Goal: Information Seeking & Learning: Learn about a topic

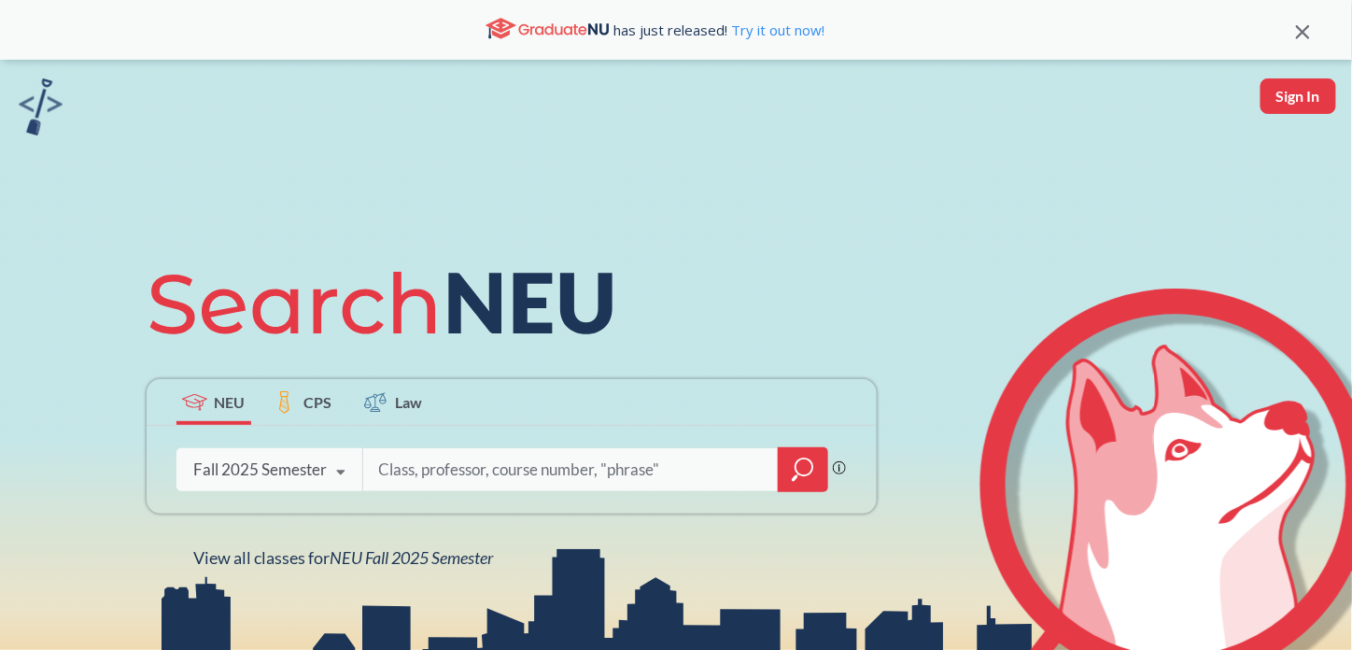
click at [404, 471] on input "search" at bounding box center [571, 469] width 388 height 39
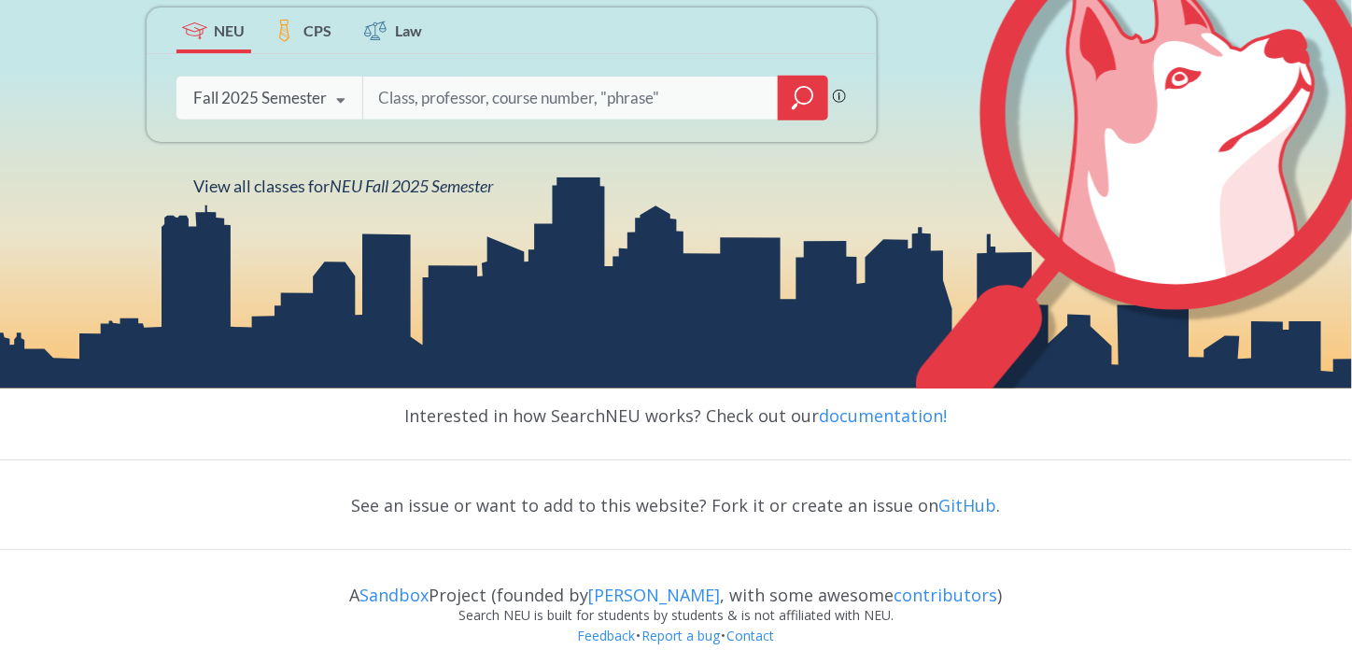
scroll to position [373, 0]
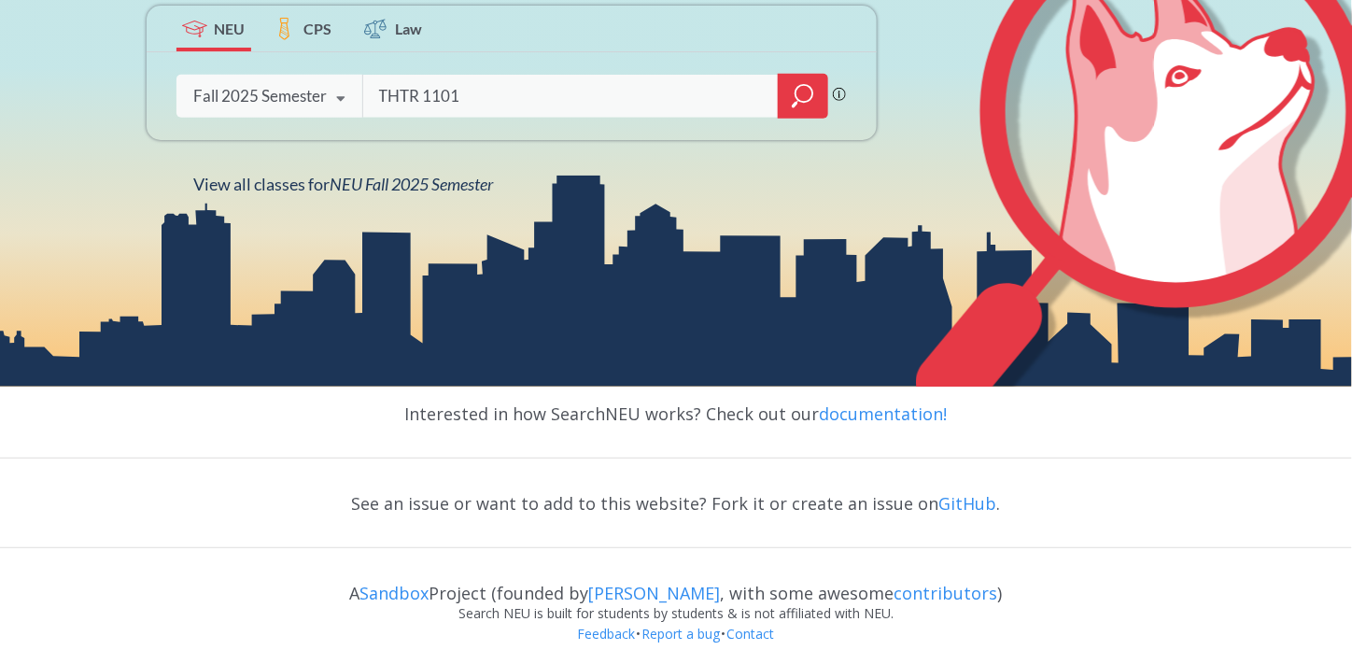
type input "THTR 1101"
click at [806, 88] on icon "magnifying glass" at bounding box center [803, 96] width 22 height 26
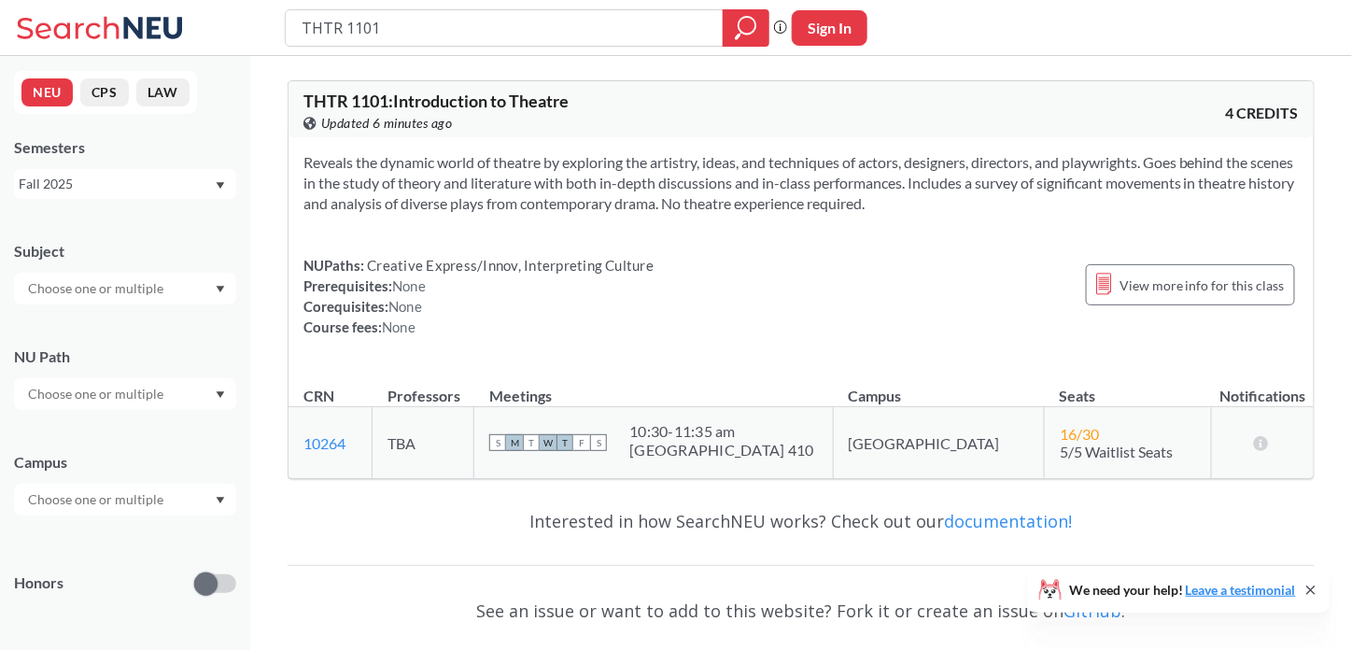
click at [1312, 586] on icon at bounding box center [1310, 590] width 15 height 15
drag, startPoint x: 377, startPoint y: 21, endPoint x: 247, endPoint y: 24, distance: 129.8
click at [246, 25] on div "THTR 1101 Phrase search guarantees the exact search appears in the results. Ex.…" at bounding box center [676, 28] width 1352 height 56
type input "SOCL 1101"
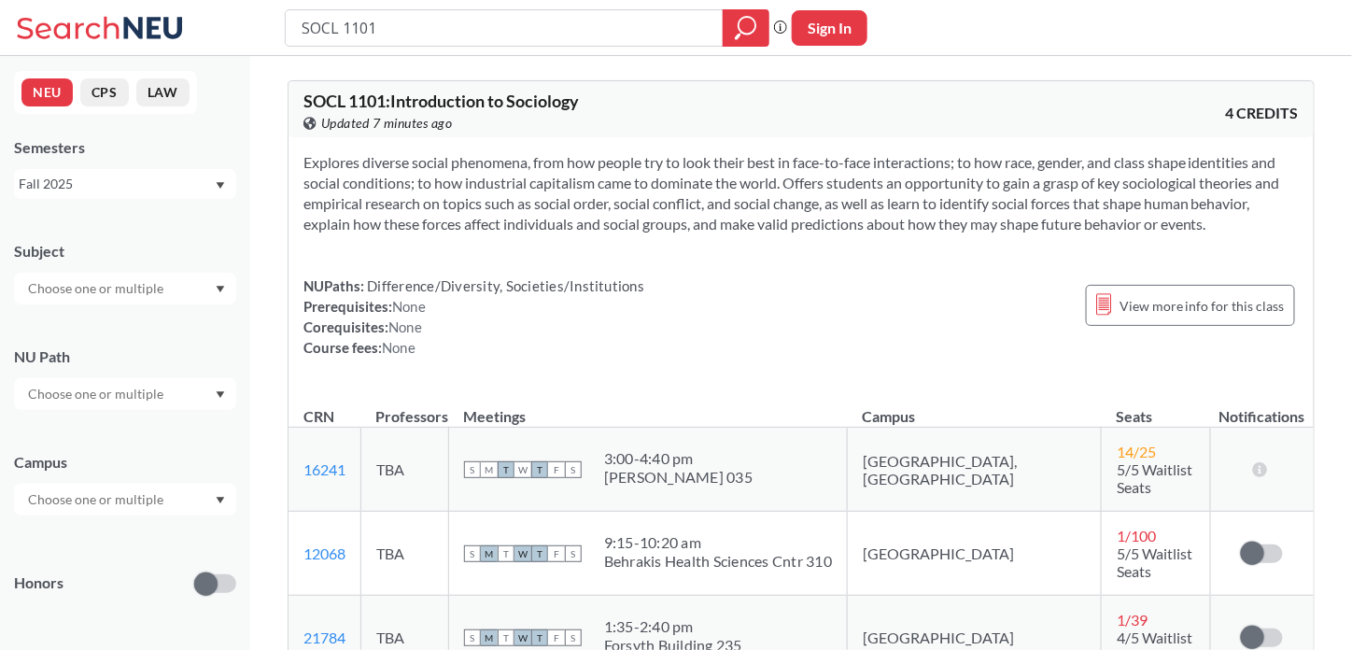
click at [153, 495] on input "text" at bounding box center [97, 499] width 157 height 22
click at [170, 330] on div "NU Path" at bounding box center [125, 369] width 222 height 82
drag, startPoint x: 397, startPoint y: 29, endPoint x: 234, endPoint y: 42, distance: 163.0
click at [234, 42] on div "SOCL 1101 Phrase search guarantees the exact search appears in the results. Ex.…" at bounding box center [676, 28] width 1352 height 56
type input "EDUC 111"
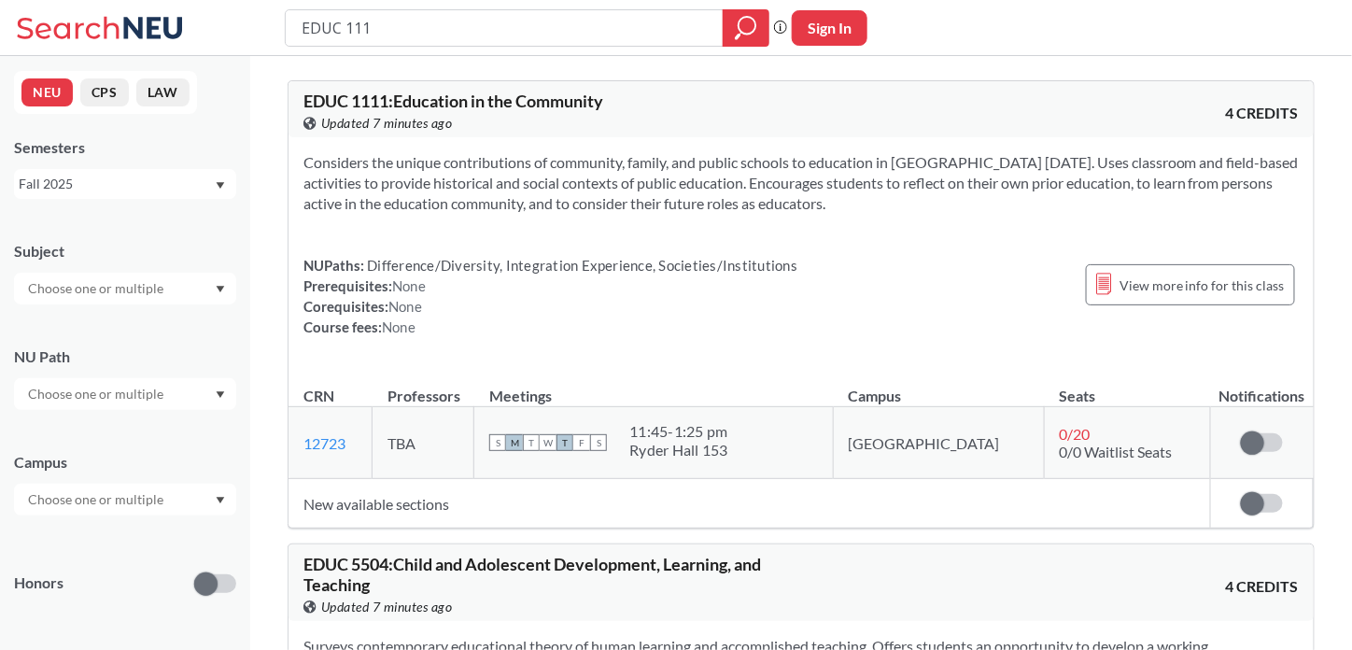
drag, startPoint x: 352, startPoint y: 30, endPoint x: 254, endPoint y: 33, distance: 98.1
click at [254, 33] on div "EDUC 111 Phrase search guarantees the exact search appears in the results. Ex. …" at bounding box center [676, 28] width 1352 height 56
type input "ANTH 1101"
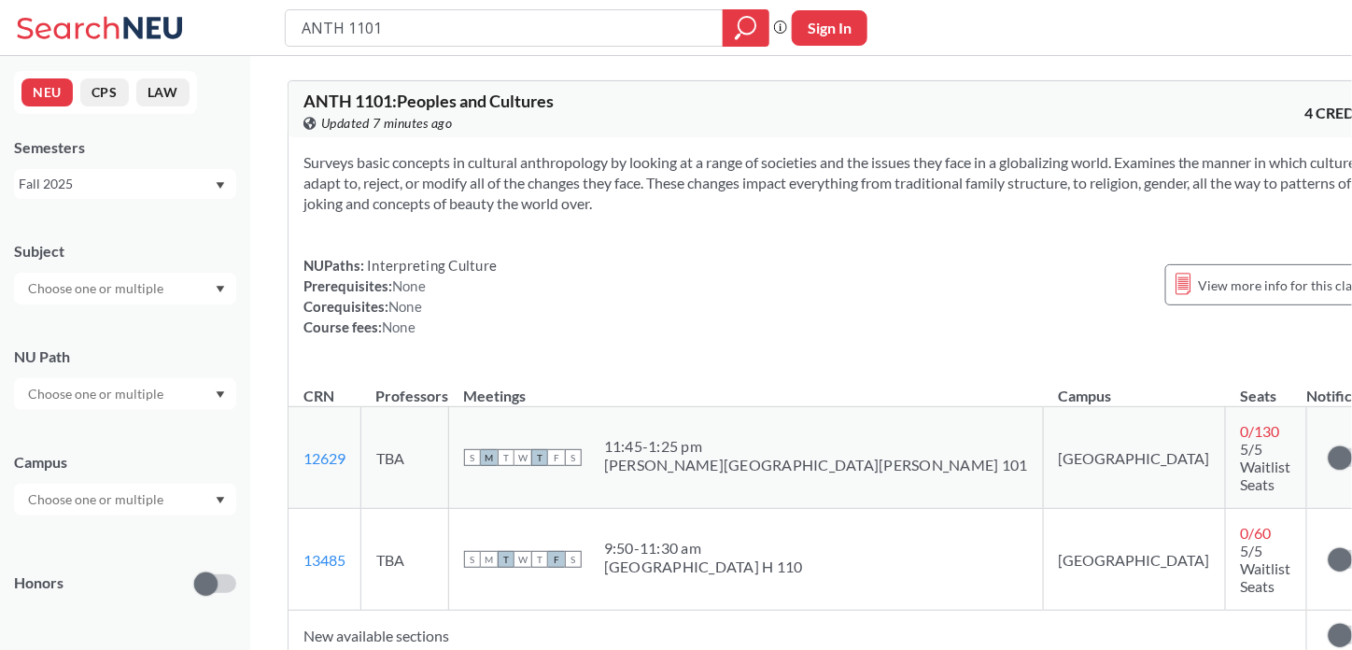
drag, startPoint x: 352, startPoint y: 29, endPoint x: 237, endPoint y: 44, distance: 115.8
click at [237, 44] on div "ANTH 1101 Phrase search guarantees the exact search appears in the results. Ex.…" at bounding box center [676, 28] width 1352 height 56
type input "ARCH 1450"
click at [748, 23] on icon "magnifying glass" at bounding box center [746, 28] width 22 height 26
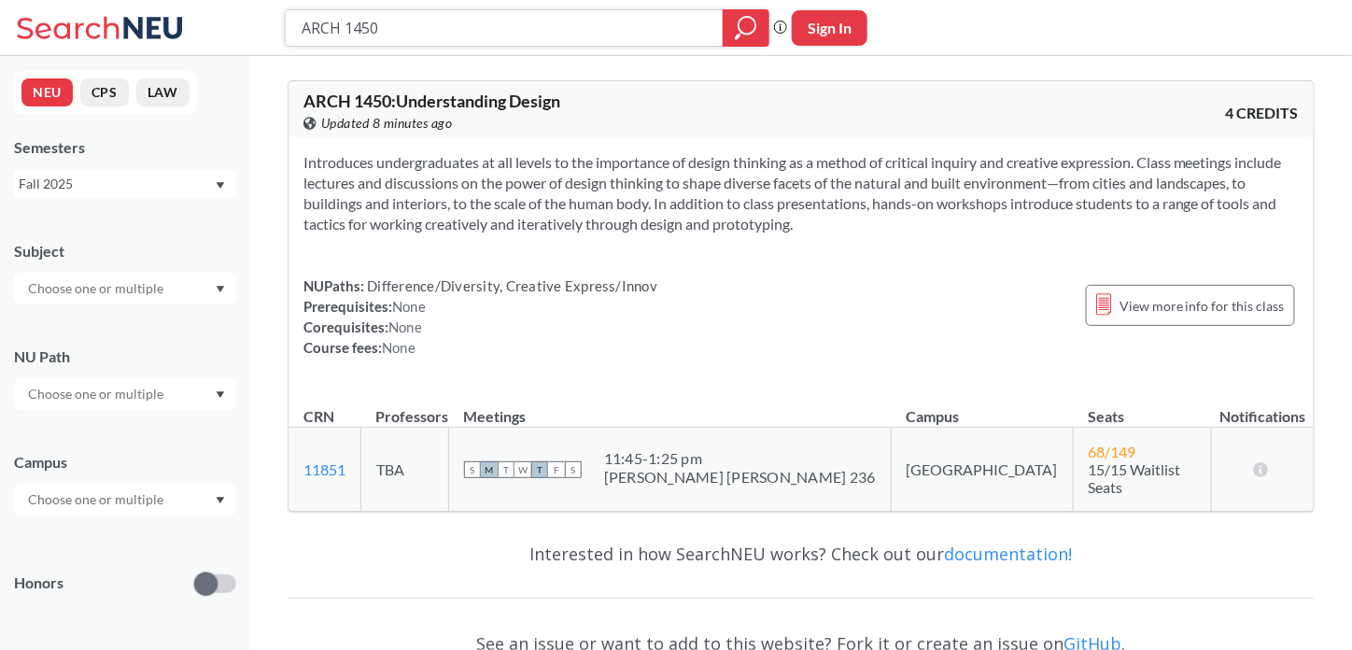
drag, startPoint x: 385, startPoint y: 28, endPoint x: 140, endPoint y: 29, distance: 244.6
click at [140, 29] on div "ARCH 1450 Phrase search guarantees the exact search appears in the results. Ex.…" at bounding box center [676, 28] width 1352 height 56
type input "envr 1101"
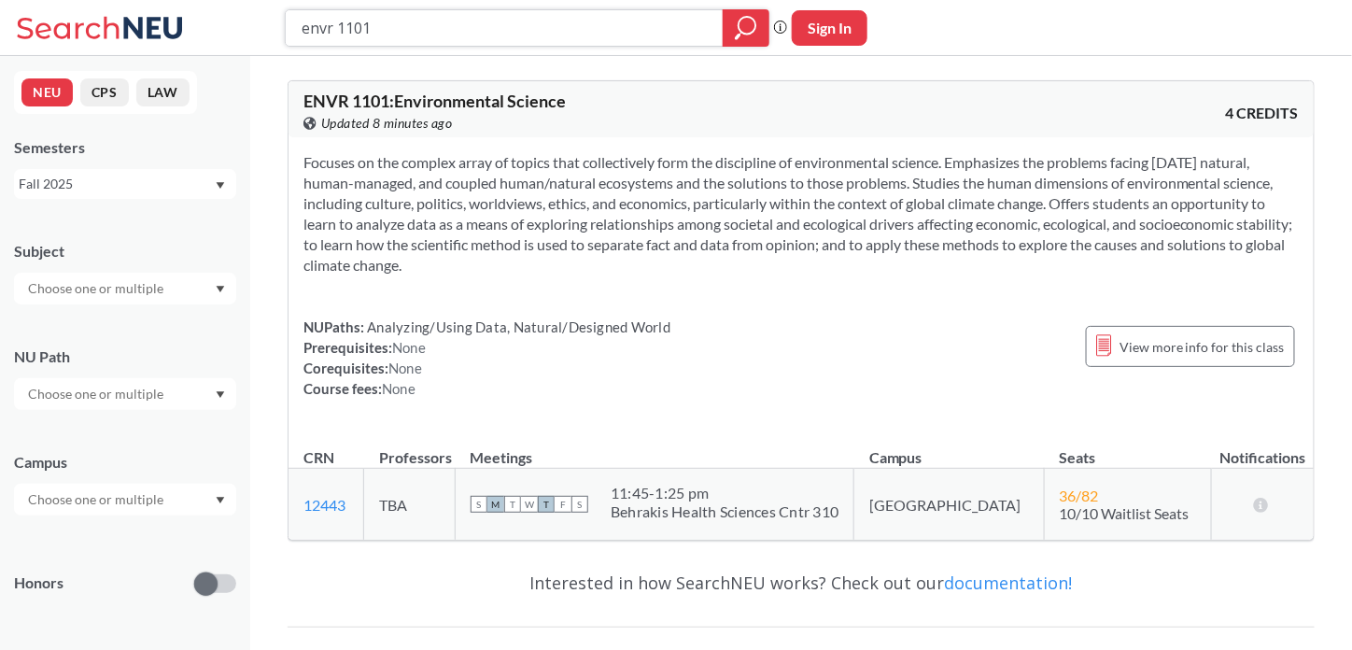
drag, startPoint x: 375, startPoint y: 33, endPoint x: 176, endPoint y: 49, distance: 200.5
click at [176, 49] on div "envr 1101 Phrase search guarantees the exact search appears in the results. Ex.…" at bounding box center [676, 28] width 1352 height 56
click at [280, 106] on div "ENVR 1101 : Environmental Science View this course on Banner. Updated 8 minutes…" at bounding box center [801, 448] width 1102 height 785
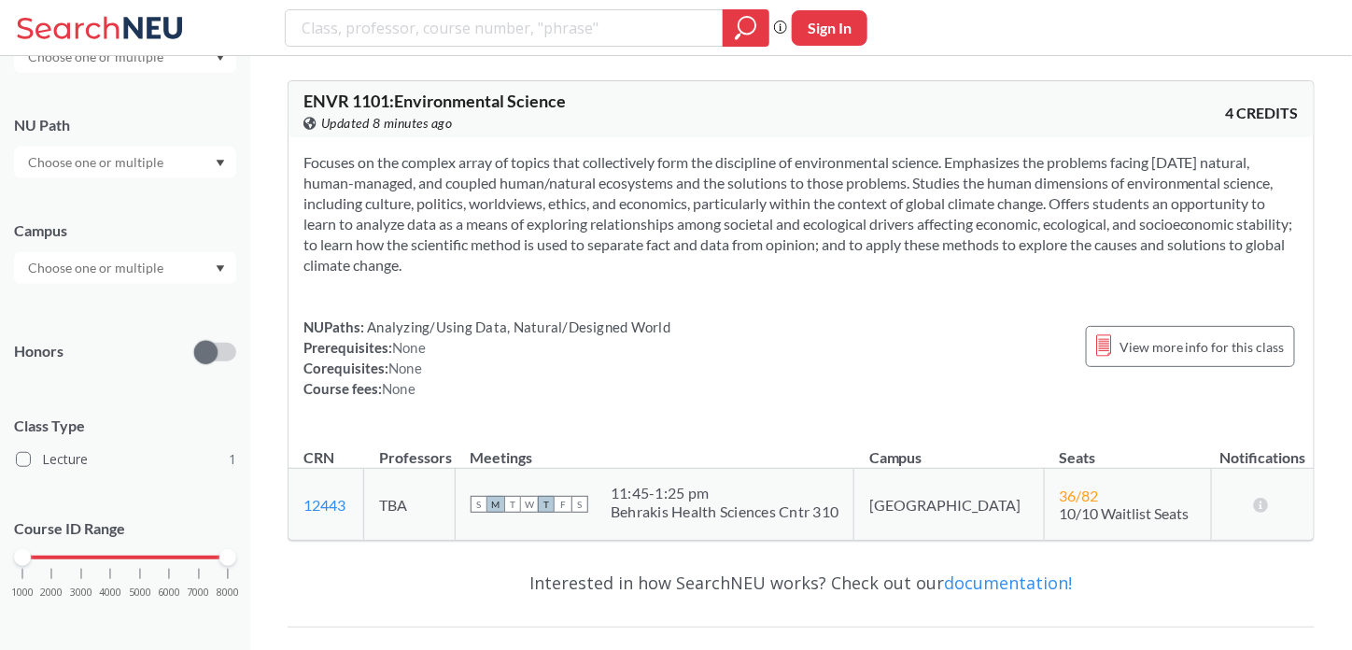
scroll to position [239, 0]
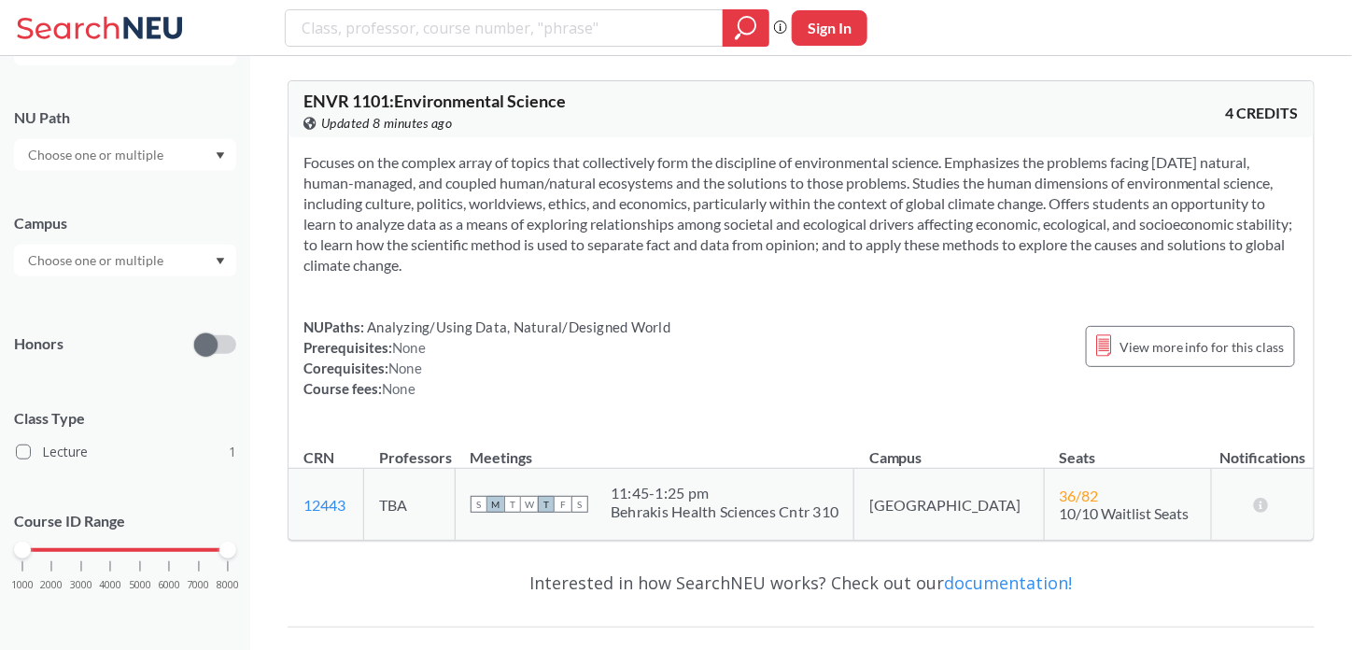
click at [86, 264] on input "text" at bounding box center [97, 260] width 157 height 22
click at [68, 262] on input "text" at bounding box center [97, 260] width 157 height 22
click at [222, 263] on icon "Dropdown arrow" at bounding box center [221, 262] width 8 height 7
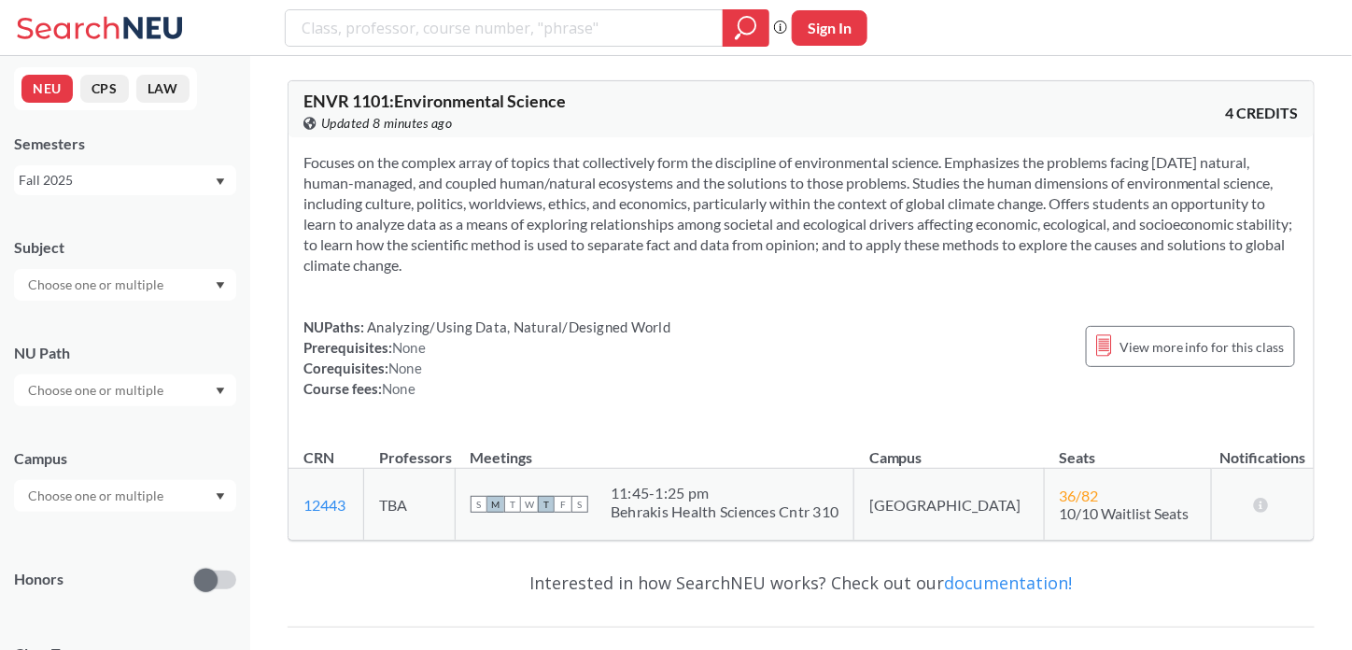
scroll to position [0, 0]
click at [101, 25] on icon at bounding box center [103, 27] width 174 height 37
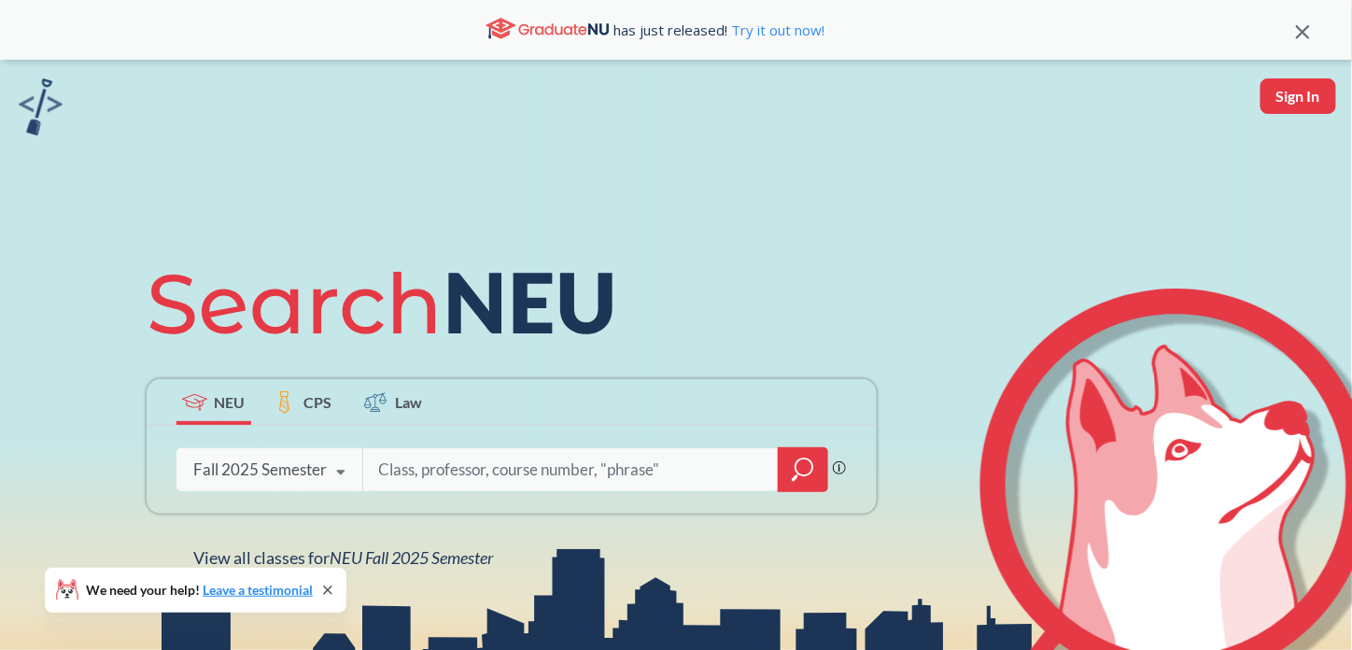
click at [330, 589] on icon at bounding box center [327, 590] width 15 height 15
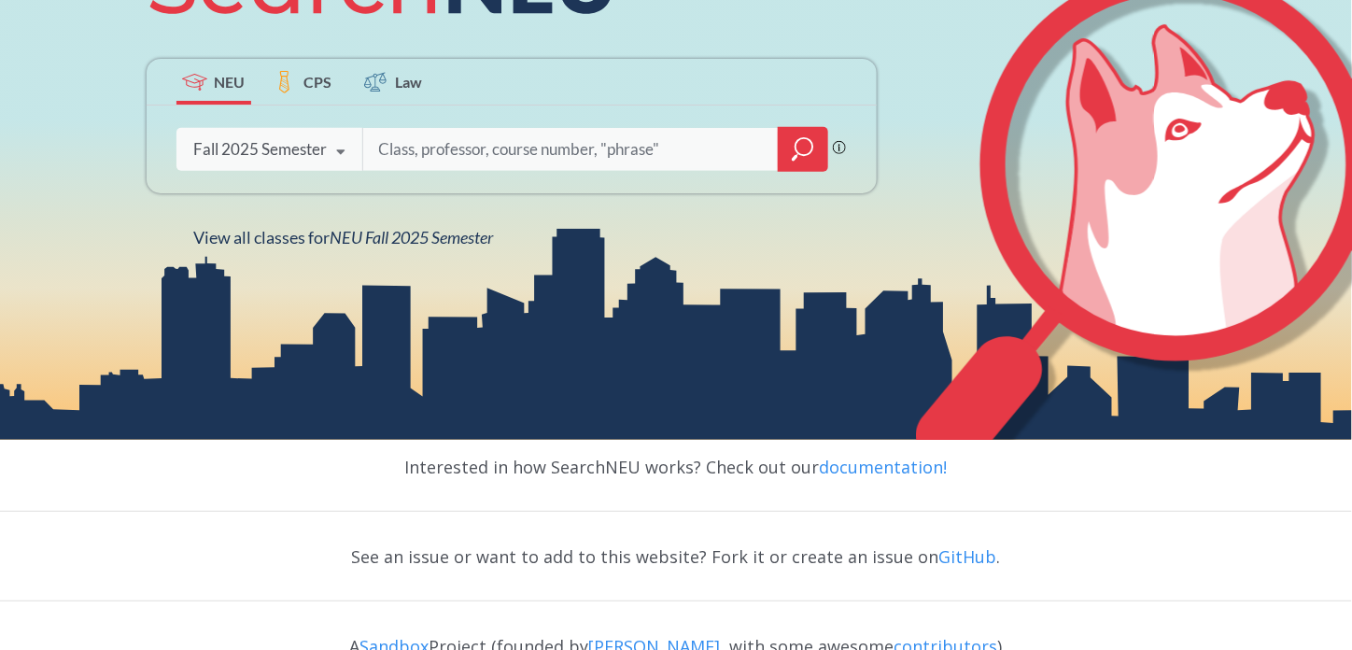
scroll to position [207, 0]
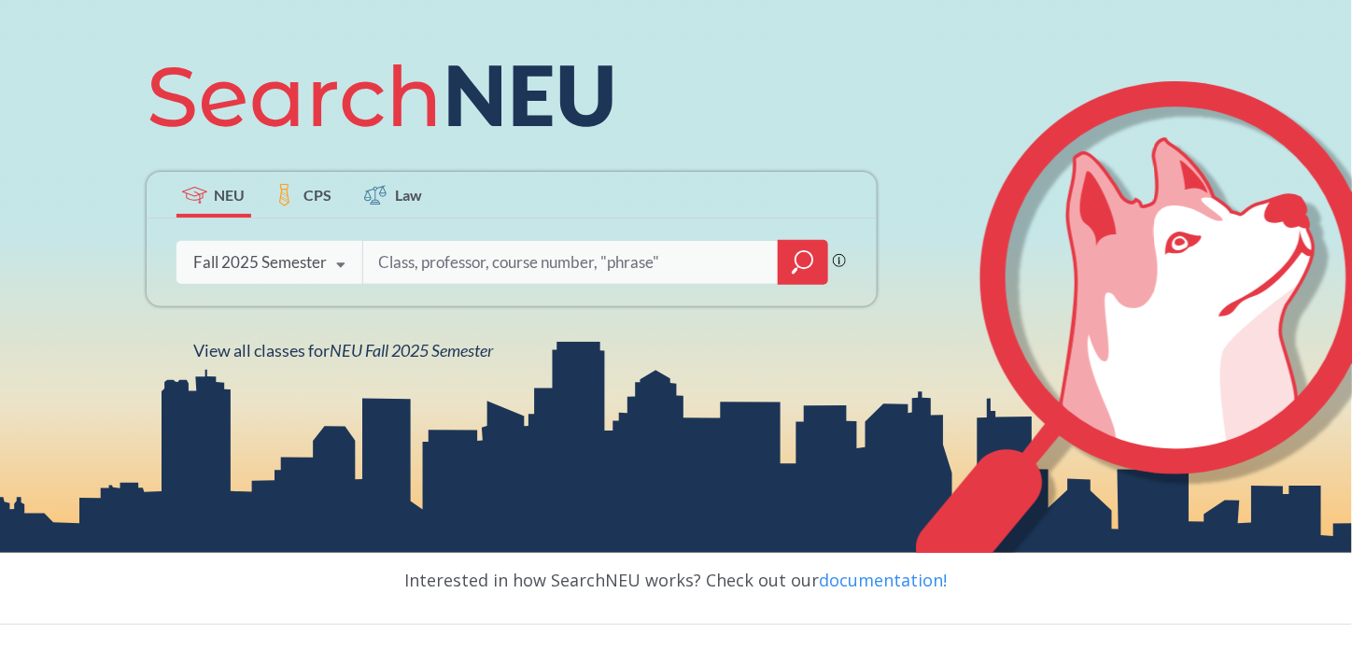
click at [782, 275] on div at bounding box center [803, 262] width 50 height 45
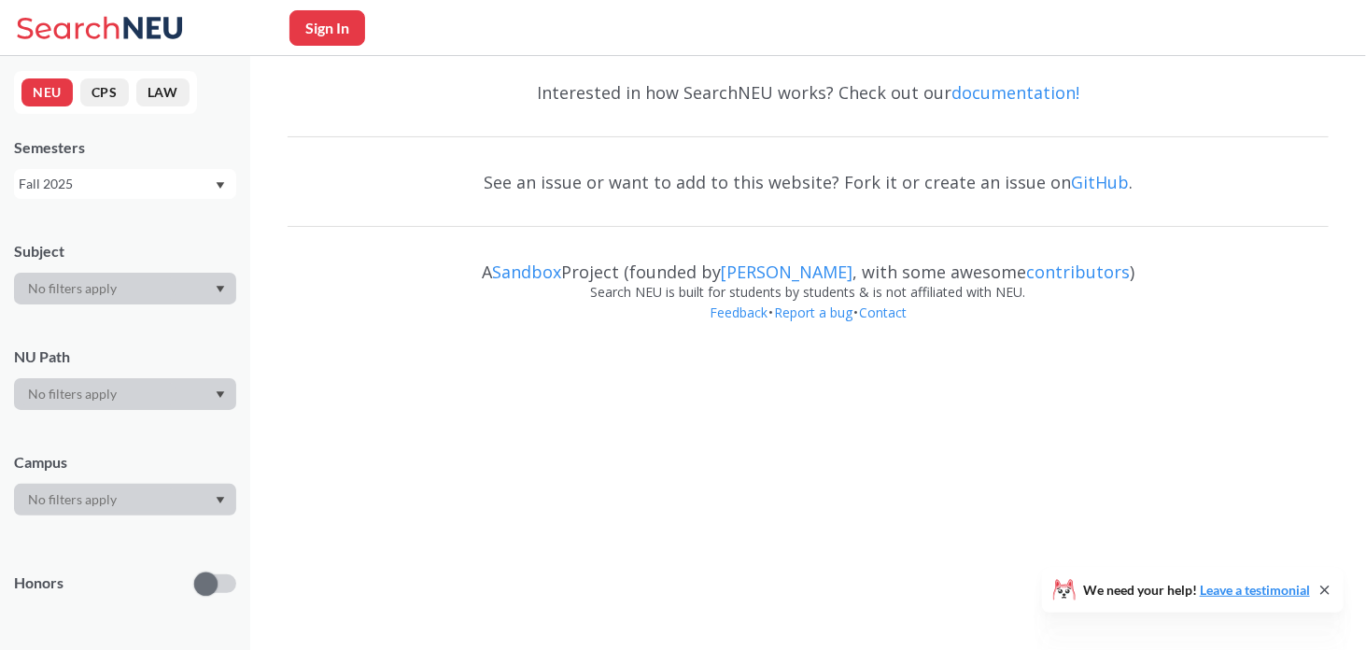
click at [345, 264] on div "A Sandbox Project (founded by [PERSON_NAME] , with some awesome contributors )" at bounding box center [808, 263] width 1041 height 37
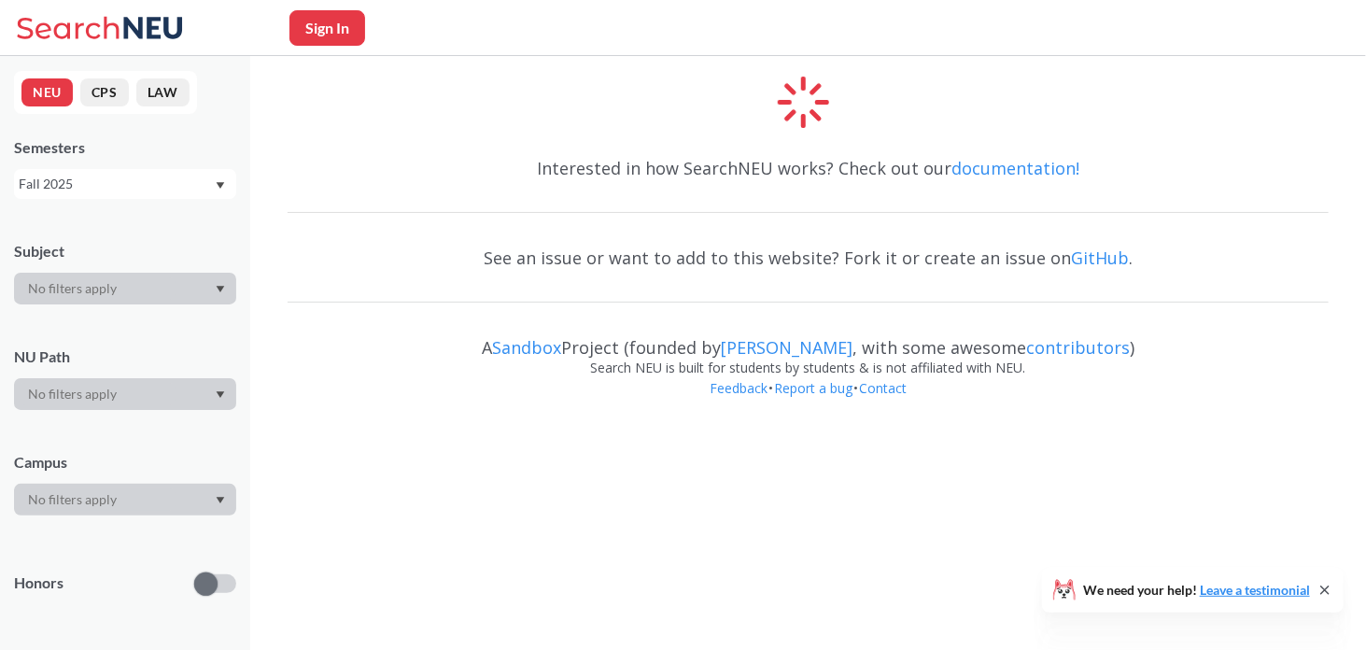
click at [70, 499] on div at bounding box center [125, 500] width 222 height 32
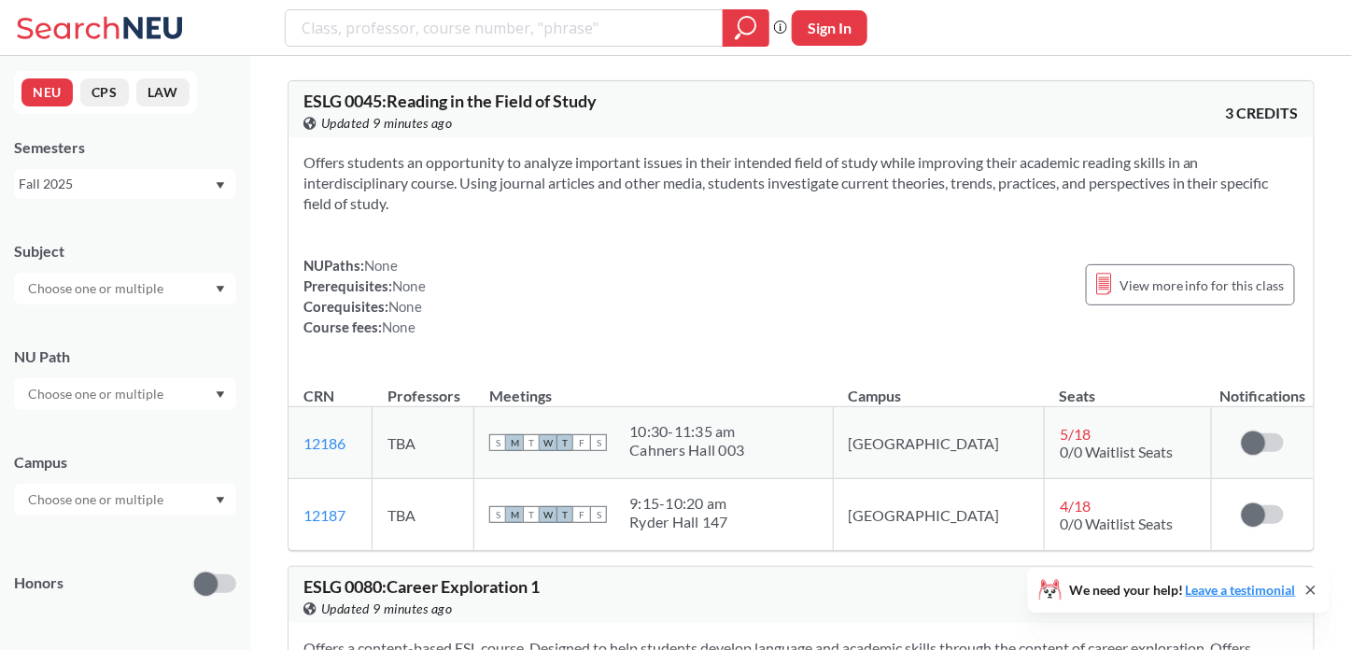
click at [70, 499] on input "text" at bounding box center [97, 499] width 157 height 22
click at [58, 586] on span "Online" at bounding box center [45, 593] width 43 height 21
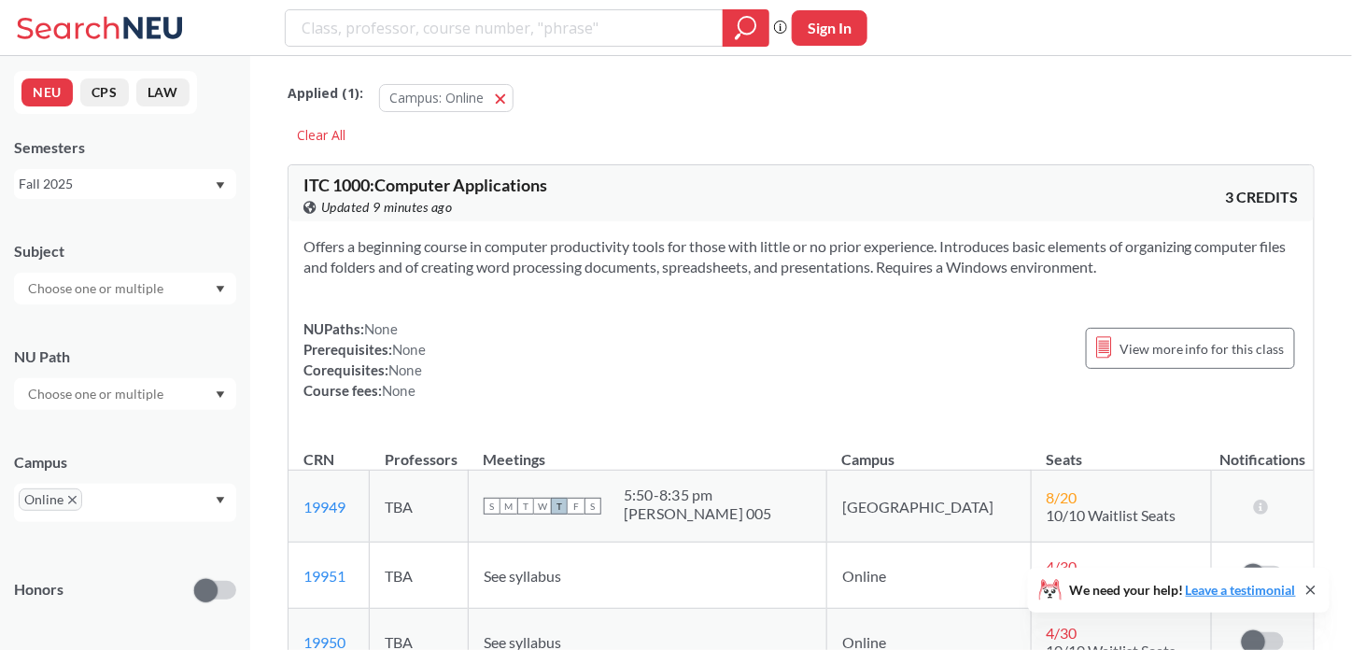
click at [118, 393] on input "text" at bounding box center [97, 394] width 157 height 22
click at [239, 359] on div "NEU CPS LAW Semesters Fall 2025 Subject NU Path Writing Intensive ( 31 ) Capsto…" at bounding box center [125, 353] width 250 height 594
click at [1309, 584] on icon at bounding box center [1310, 590] width 15 height 15
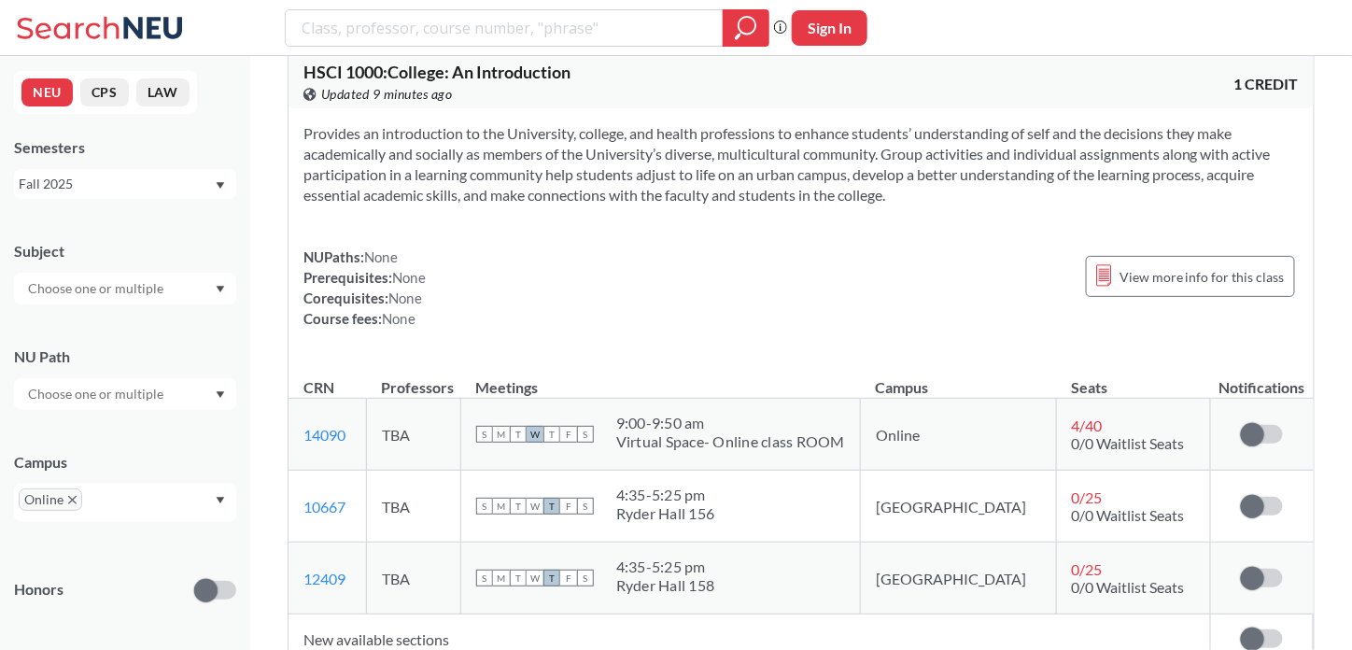
scroll to position [1307, 0]
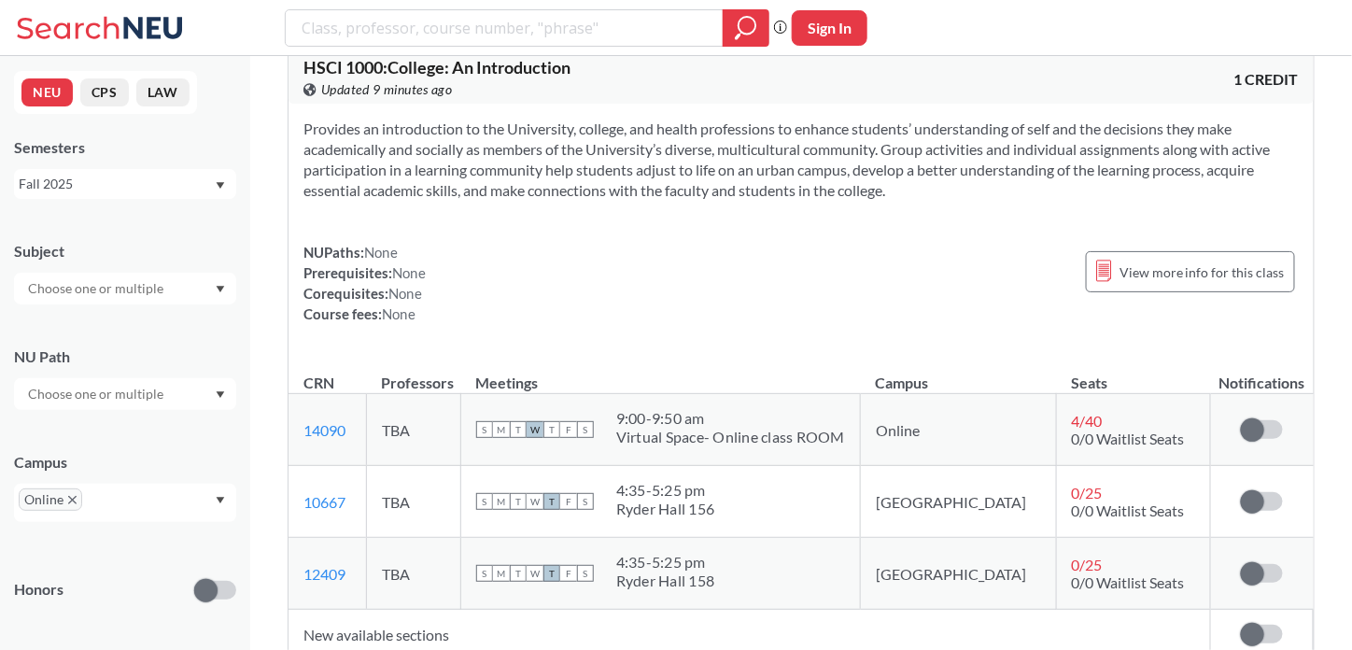
click at [1072, 412] on span "4 / 40" at bounding box center [1087, 421] width 31 height 18
click at [334, 421] on link "14090" at bounding box center [324, 430] width 42 height 18
click at [439, 505] on td "TBA" at bounding box center [413, 502] width 94 height 72
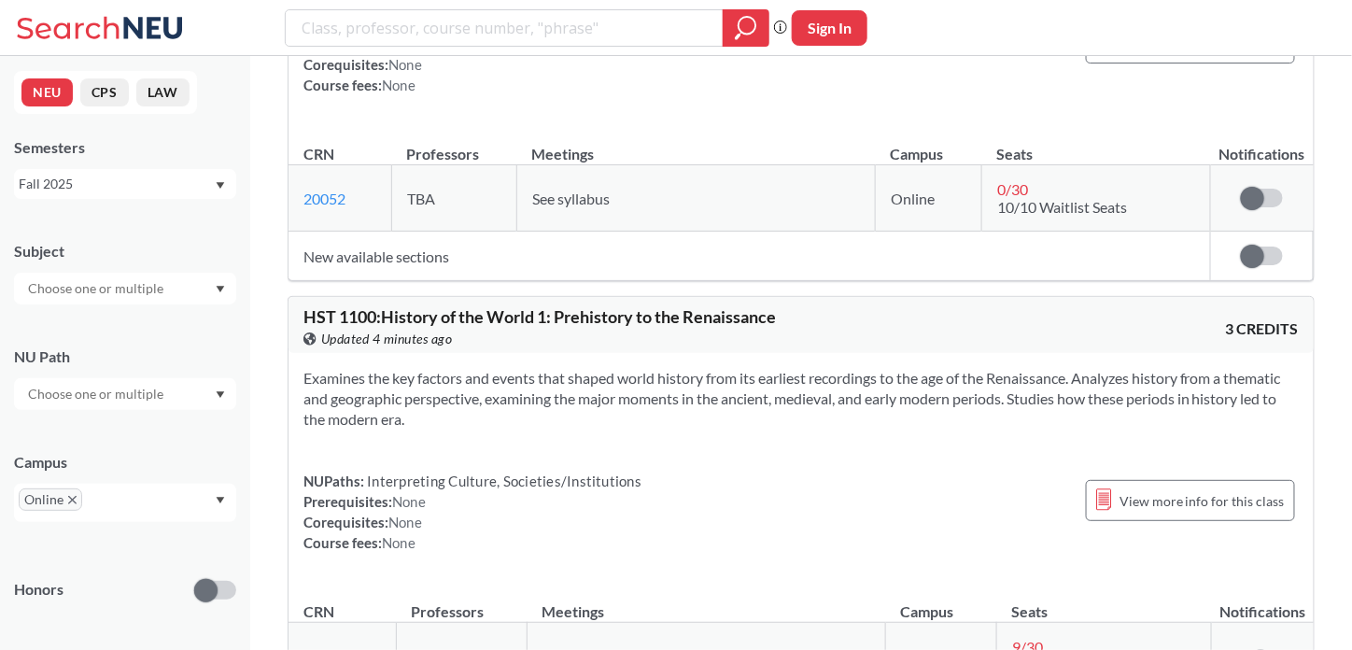
scroll to position [11297, 0]
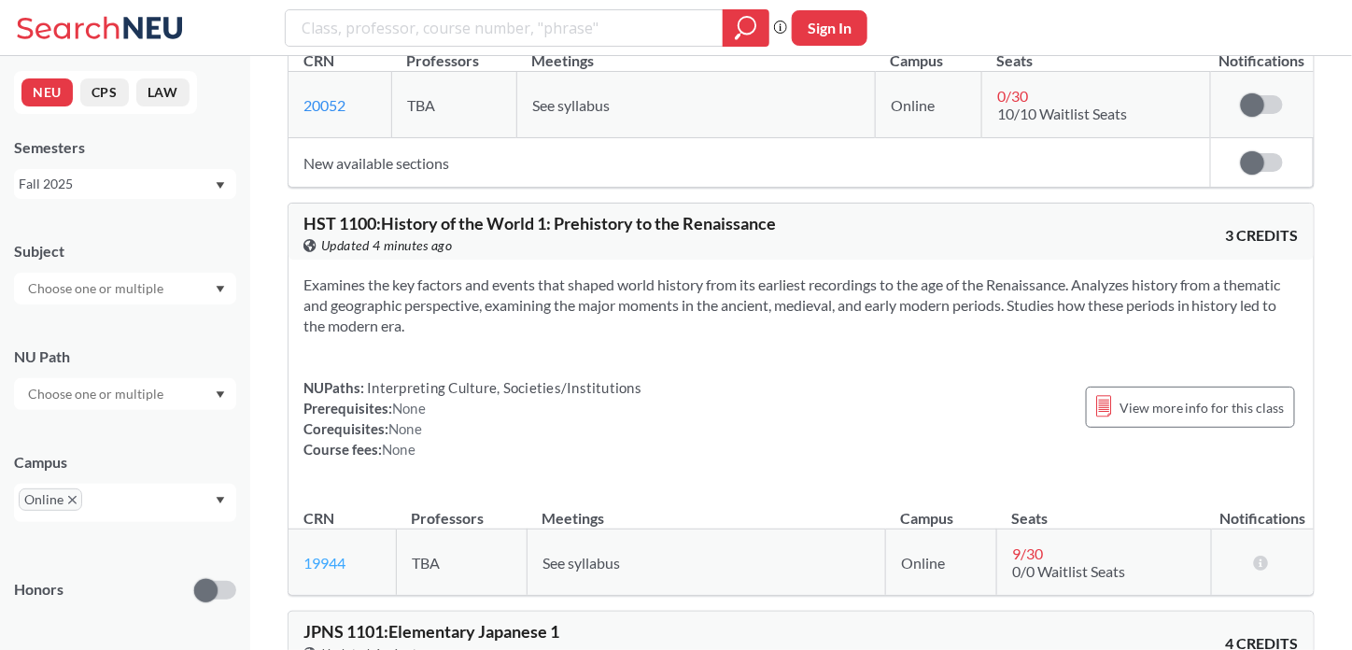
click at [319, 554] on link "19944" at bounding box center [324, 563] width 42 height 18
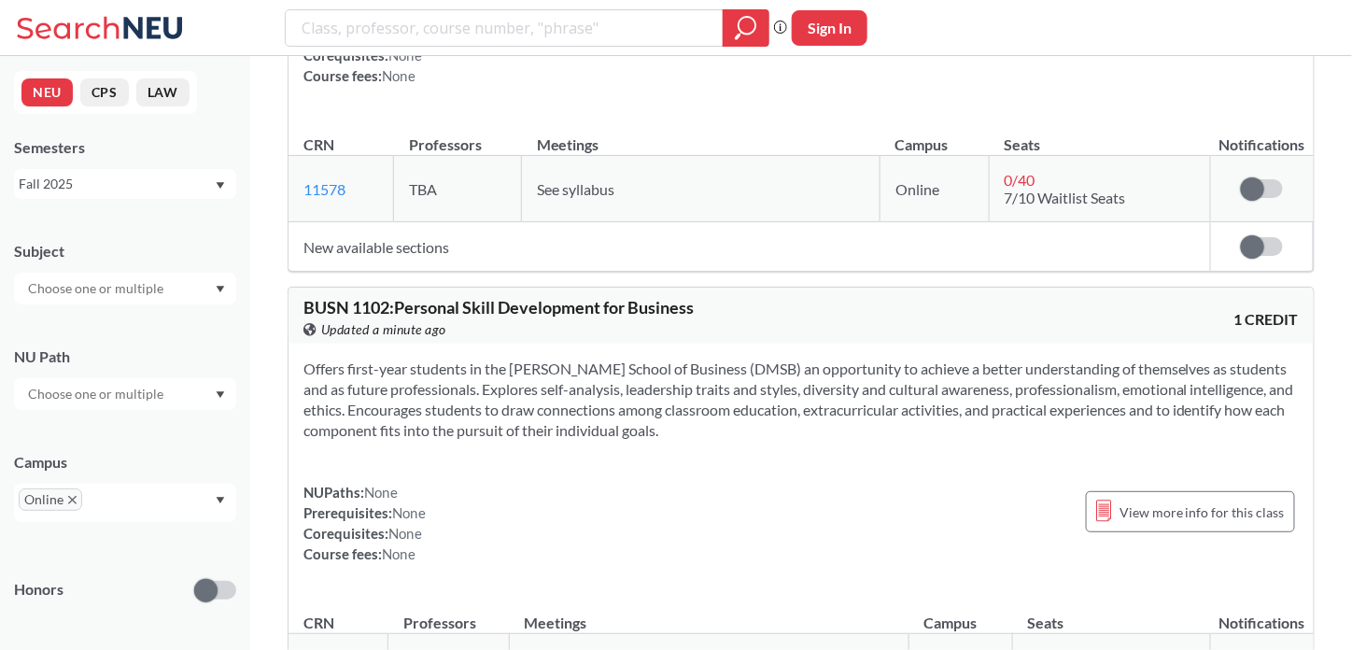
scroll to position [19045, 0]
